Goal: Task Accomplishment & Management: Manage account settings

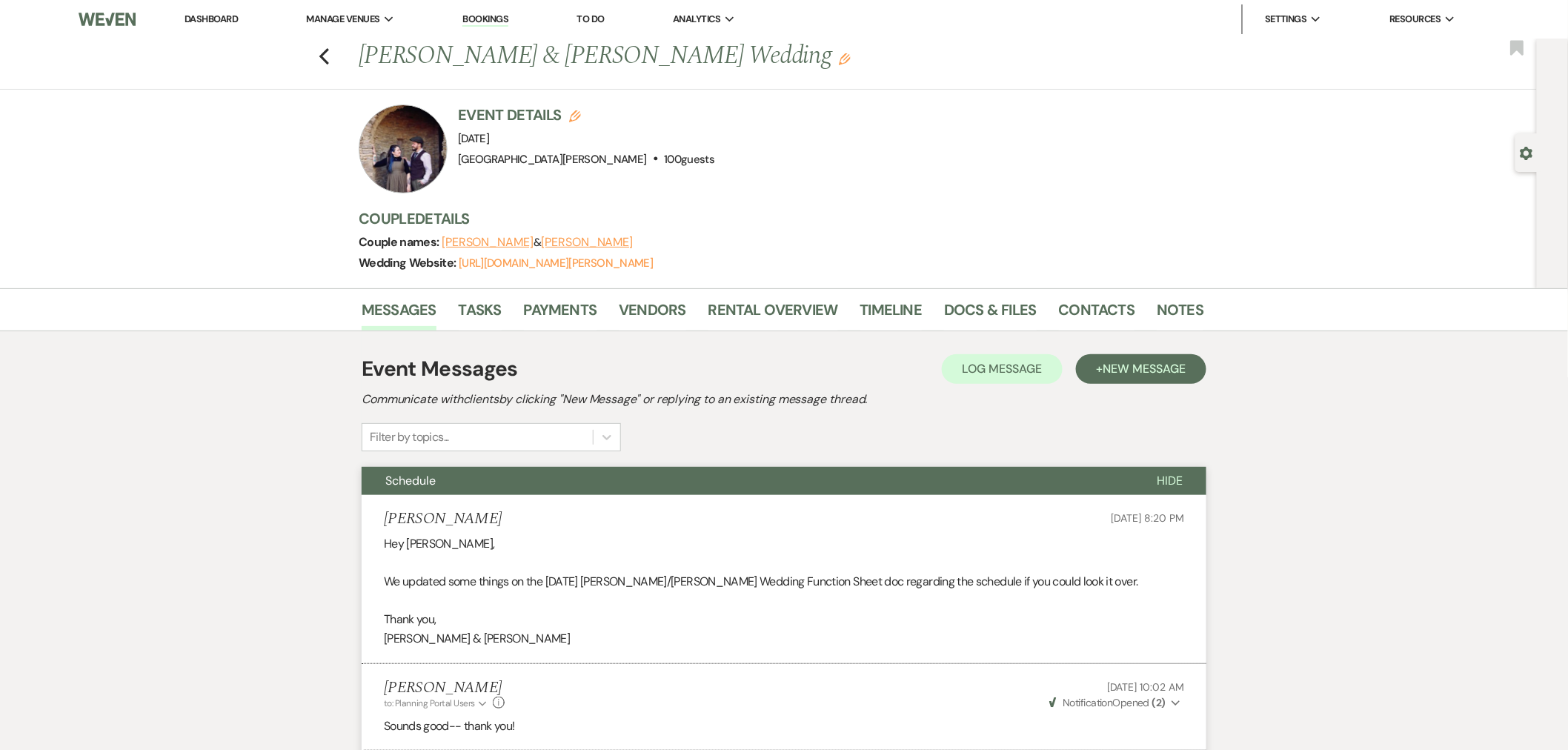
click at [214, 21] on link "Dashboard" at bounding box center [211, 19] width 53 height 13
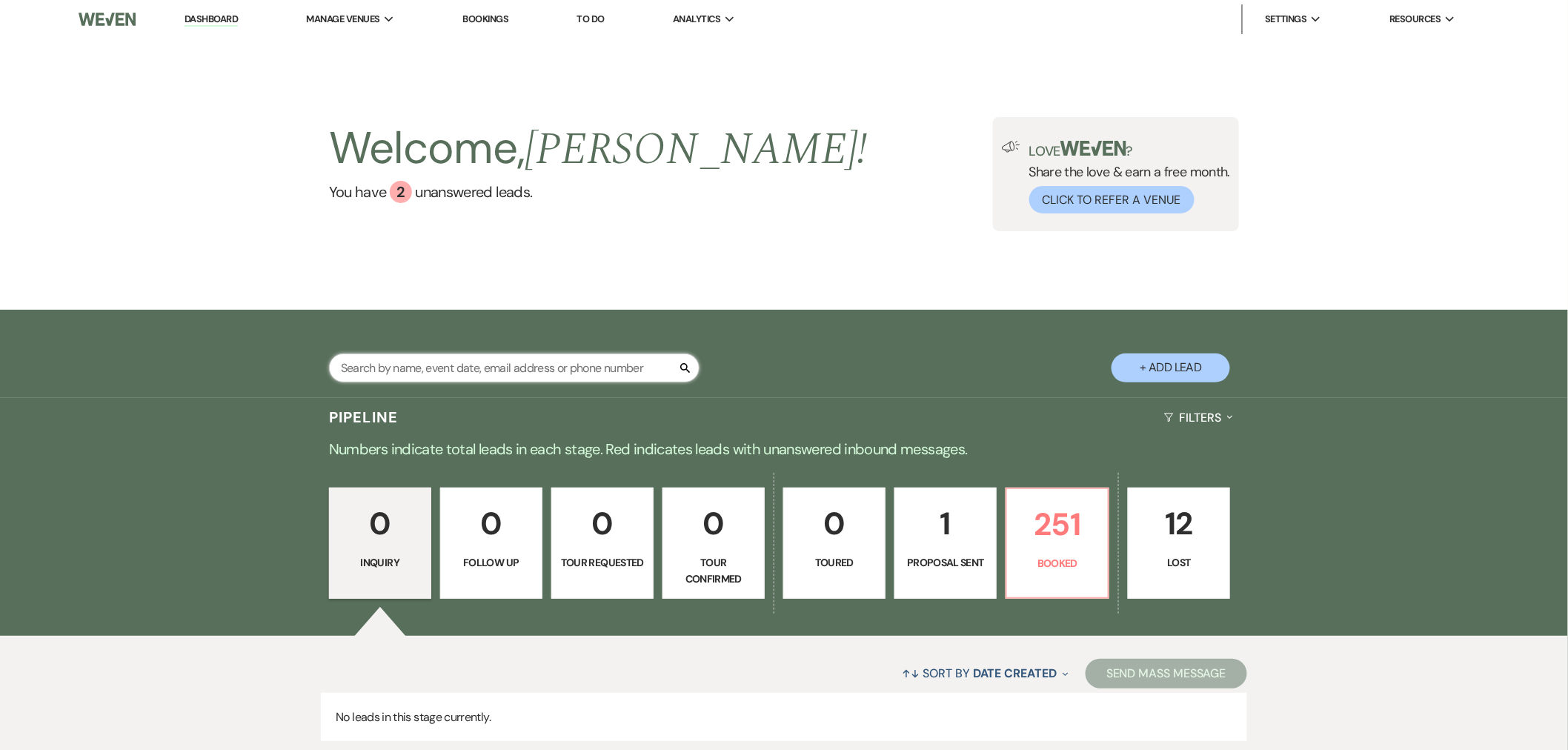
drag, startPoint x: 0, startPoint y: 0, endPoint x: 458, endPoint y: 369, distance: 588.2
click at [458, 369] on input "text" at bounding box center [514, 368] width 371 height 29
click at [361, 47] on li "[GEOGRAPHIC_DATA][PERSON_NAME]" at bounding box center [398, 49] width 166 height 15
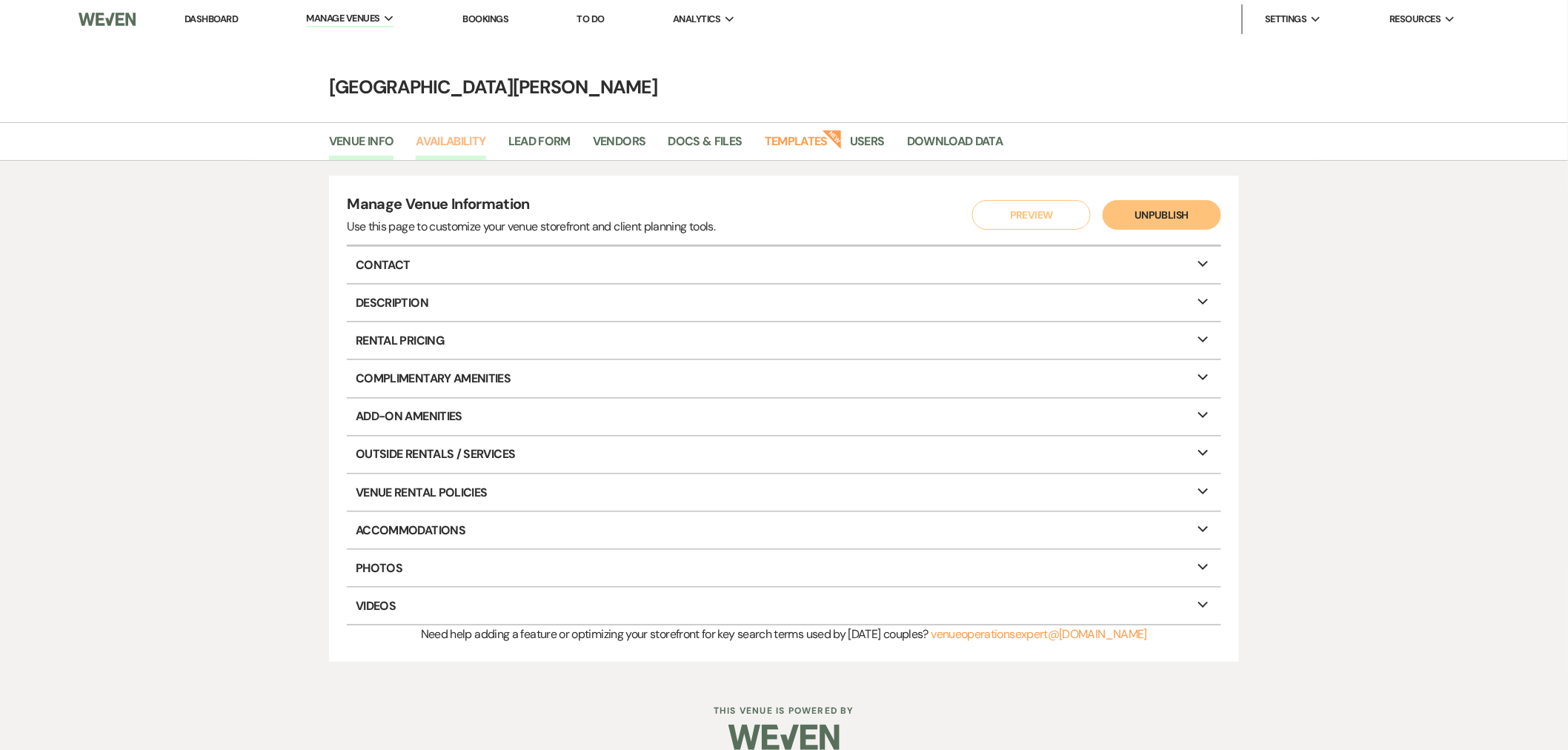
click at [469, 148] on link "Availability" at bounding box center [451, 145] width 70 height 28
select select "3"
select select "2026"
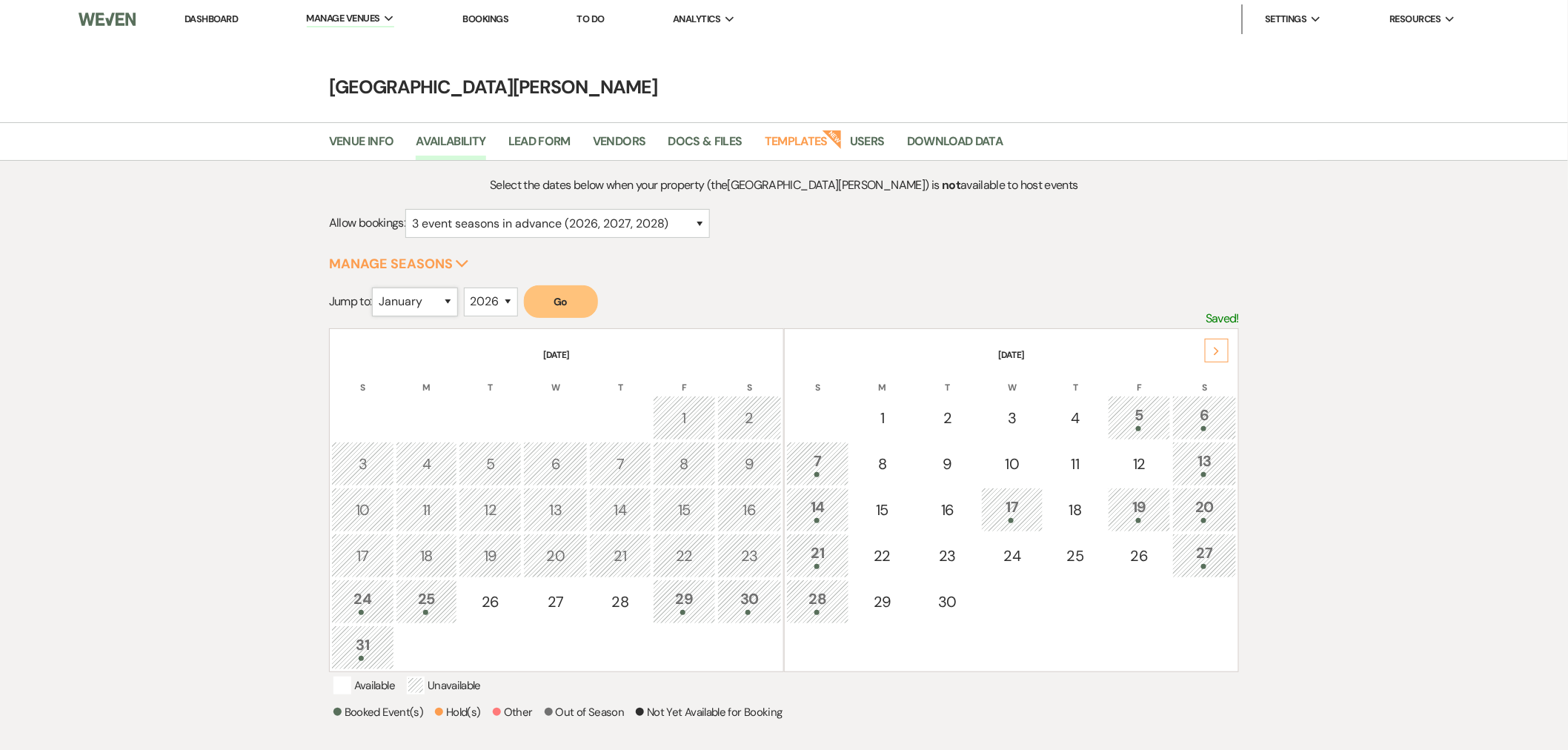
drag, startPoint x: 438, startPoint y: 298, endPoint x: 436, endPoint y: 314, distance: 16.1
click at [438, 298] on select "January February March April May June July August September October November De…" at bounding box center [415, 302] width 86 height 29
select select "5"
click at [375, 287] on select "January February March April May June July August September October November De…" at bounding box center [415, 302] width 86 height 29
drag, startPoint x: 494, startPoint y: 300, endPoint x: 510, endPoint y: 301, distance: 16.0
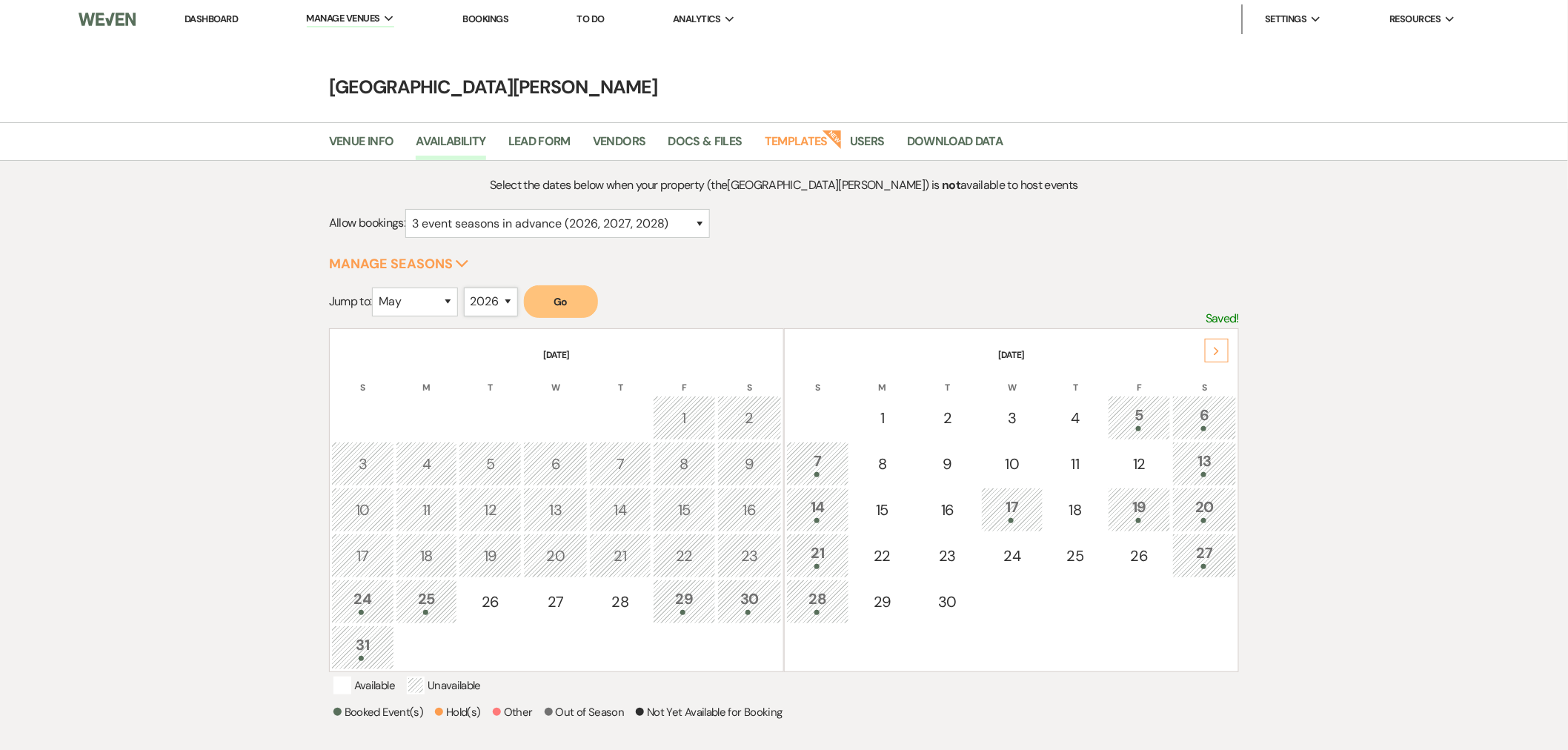
click at [494, 300] on select "2025 2026 2027 2028 2029" at bounding box center [491, 302] width 54 height 29
click at [469, 287] on select "2025 2026 2027 2028 2029" at bounding box center [491, 302] width 54 height 29
click at [551, 310] on button "Go" at bounding box center [561, 301] width 74 height 32
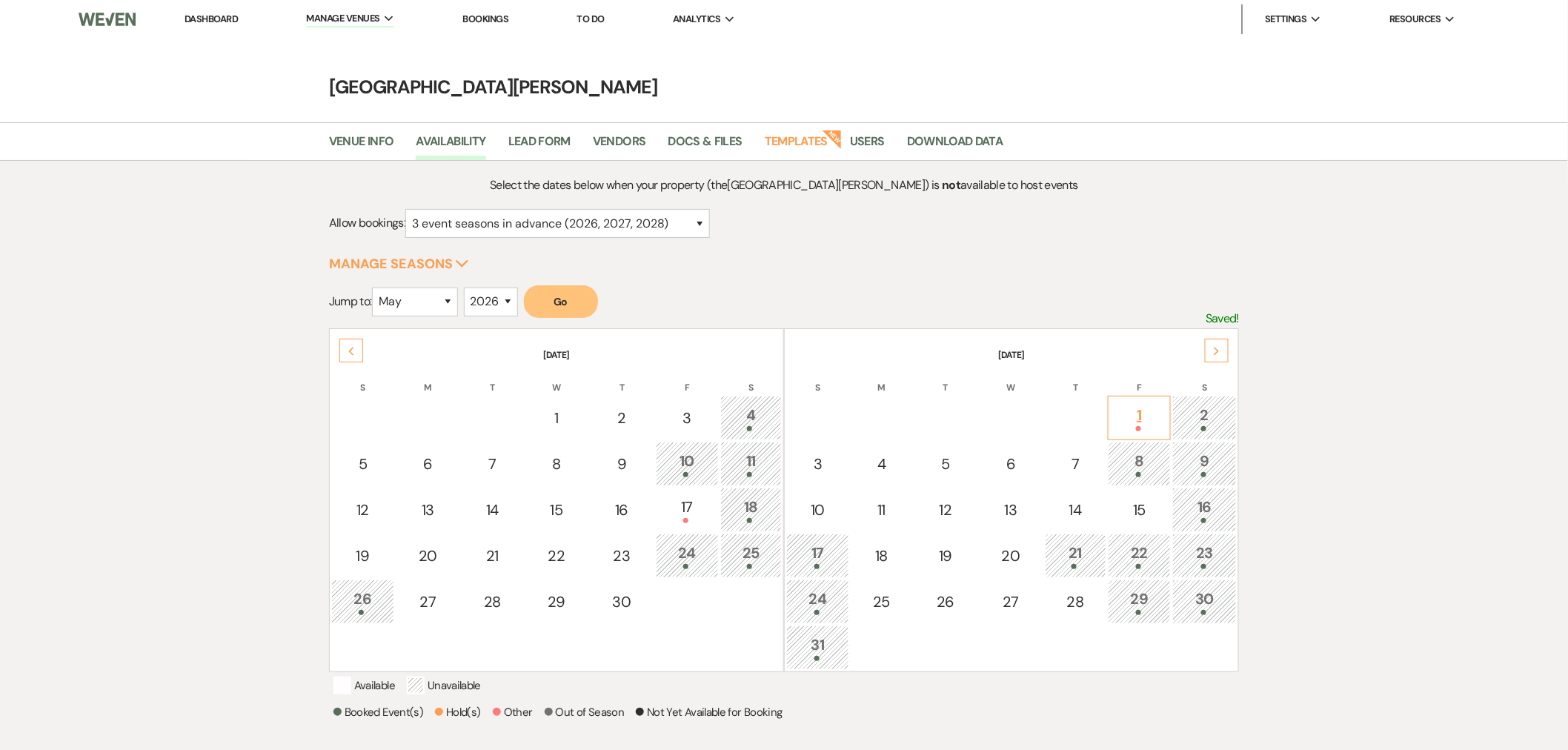
click at [1126, 412] on div "1" at bounding box center [1140, 418] width 47 height 27
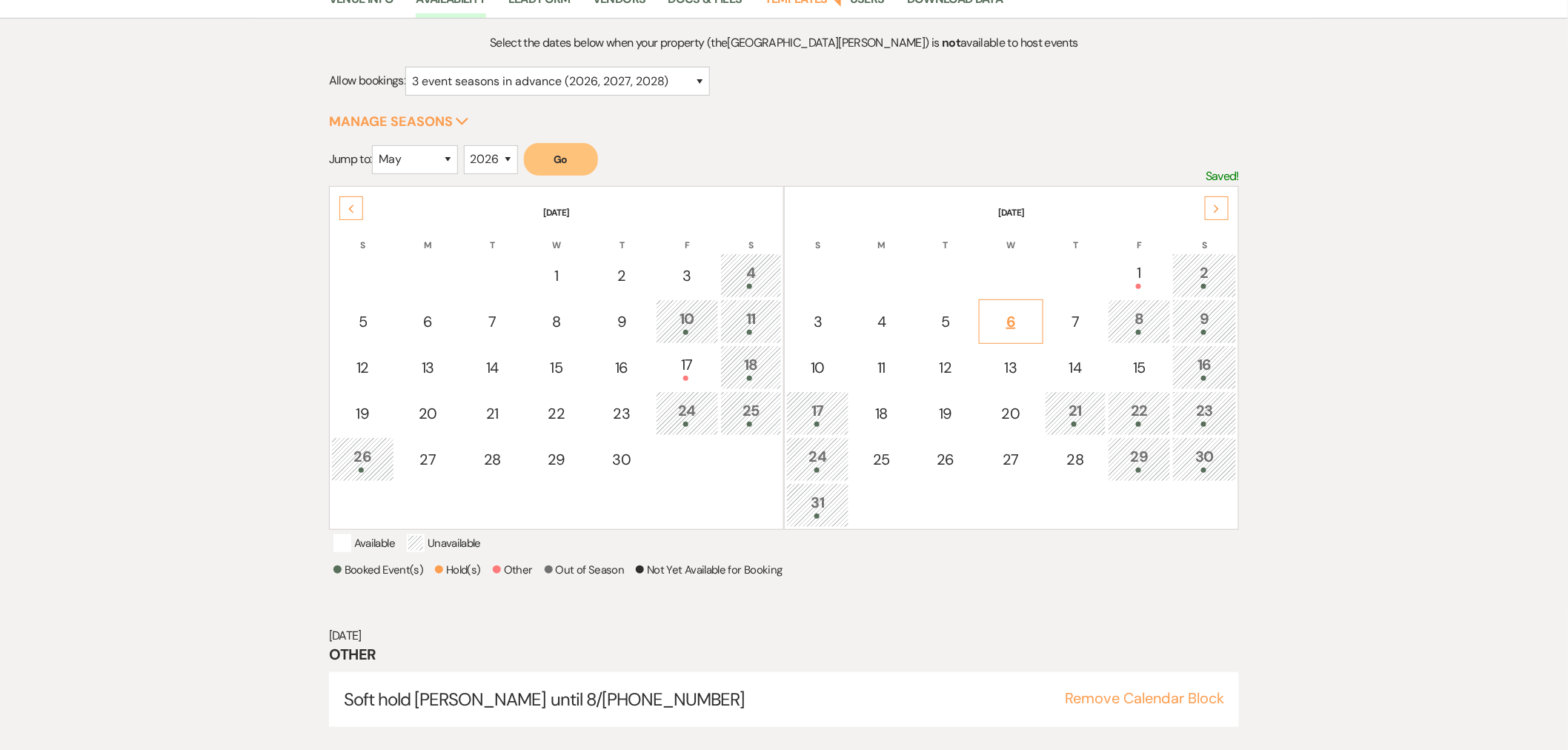
scroll to position [165, 0]
